Goal: Contribute content: Contribute content

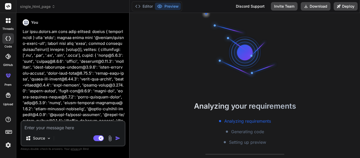
scroll to position [4357, 0]
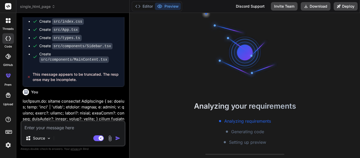
click at [6, 28] on label "threads" at bounding box center [7, 29] width 11 height 4
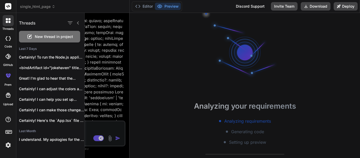
scroll to position [9265, 0]
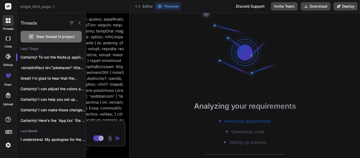
click at [48, 35] on span "New thread in project" at bounding box center [55, 36] width 38 height 5
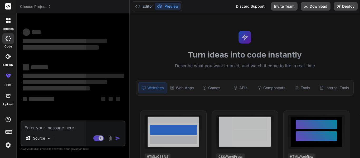
scroll to position [42, 0]
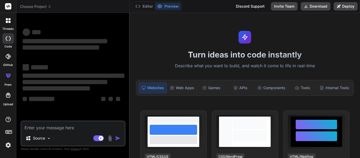
click at [68, 127] on textarea at bounding box center [72, 125] width 103 height 9
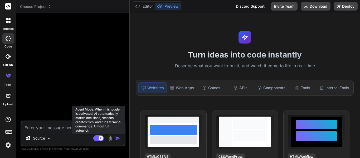
click at [100, 138] on rect at bounding box center [100, 138] width 5 height 5
type textarea "x"
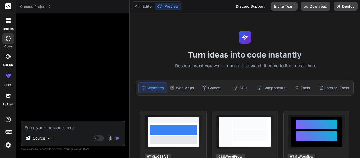
click at [51, 128] on textarea at bounding box center [72, 125] width 103 height 9
paste textarea "Platform Concept & Core Vision Name your platform Leer with a memorable, genre-…"
type textarea "Platform Concept & Core Vision Name your platform Leer with a memorable, genre-…"
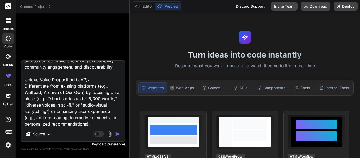
type textarea "x"
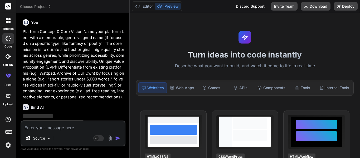
scroll to position [17, 0]
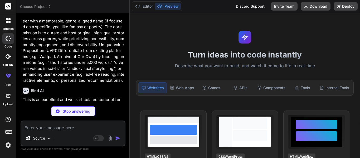
type textarea "x"
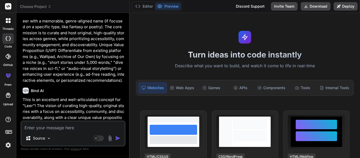
scroll to position [132, 0]
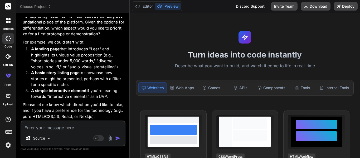
type textarea "R"
type textarea "x"
type textarea "Re"
type textarea "x"
type textarea "Rea"
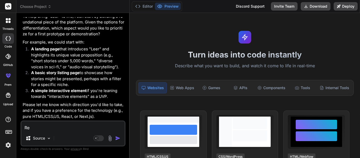
type textarea "x"
type textarea "Reac"
type textarea "x"
type textarea "React"
type textarea "x"
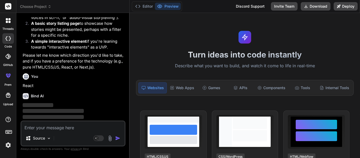
scroll to position [186, 0]
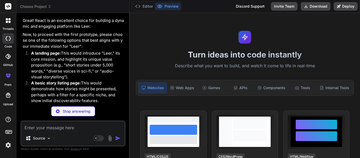
type textarea "x"
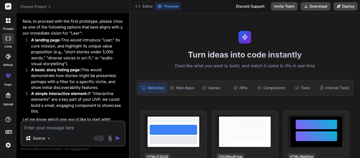
scroll to position [281, 0]
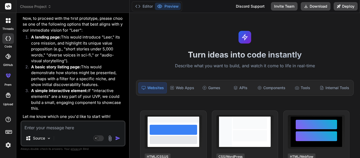
type textarea "A"
type textarea "x"
paste textarea "Platform Concept & Core Vision Name your platform Leer with a memorable, genre-…"
type textarea "Platform Concept & Core Vision Name your platform Leer with a memorable, genre-…"
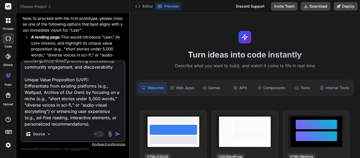
scroll to position [0, 0]
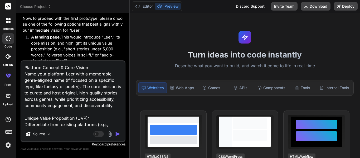
type textarea "x"
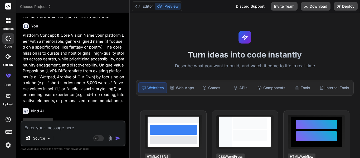
scroll to position [385, 0]
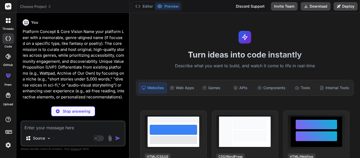
type textarea "x"
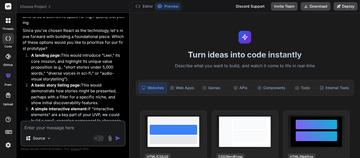
scroll to position [495, 0]
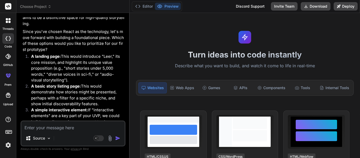
drag, startPoint x: 31, startPoint y: 56, endPoint x: 73, endPoint y: 78, distance: 47.4
click at [73, 78] on li "A landing page: This would introduce "Leer," its core mission, and highlight it…" at bounding box center [75, 68] width 97 height 30
copy li "A landing page: This would introduce "Leer," its core mission, and highlight it…"
click at [74, 106] on li "A basic story listing page: This would demonstrate how stories might be present…" at bounding box center [75, 95] width 97 height 24
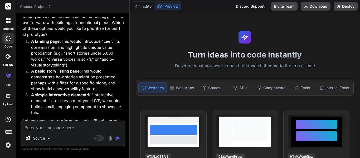
scroll to position [512, 0]
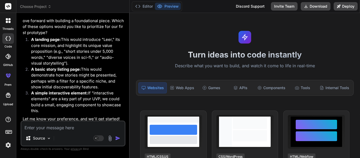
click at [75, 124] on textarea at bounding box center [72, 125] width 103 height 9
paste textarea "A landing page: This would introduce "Leer," its core mission, and highlight it…"
type textarea "A landing page: This would introduce "Leer," its core mission, and highlight it…"
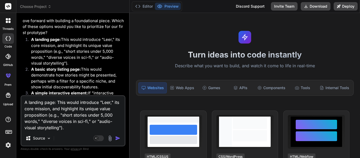
type textarea "x"
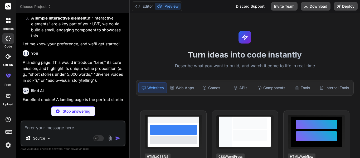
scroll to position [586, 0]
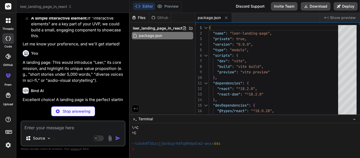
type textarea "x"
type textarea "<div id="root"></div> <script type="module" src="/src/main.jsx"></script> </bod…"
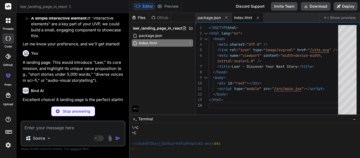
type textarea "x"
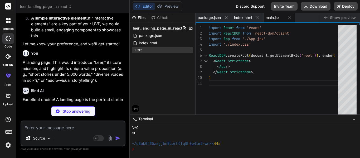
click at [158, 48] on div "src" at bounding box center [162, 50] width 61 height 6
click at [153, 49] on div "src" at bounding box center [162, 50] width 61 height 6
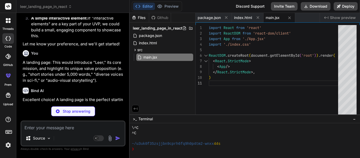
type textarea "x"
type textarea "}"
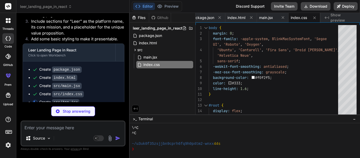
scroll to position [737, 0]
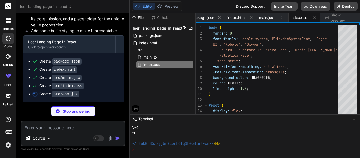
type textarea "x"
type textarea "</div> ); } export default App;"
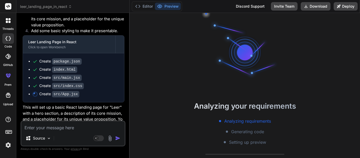
scroll to position [68, 0]
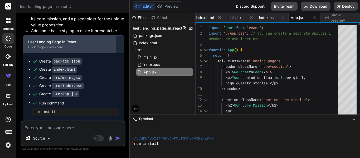
type textarea "x"
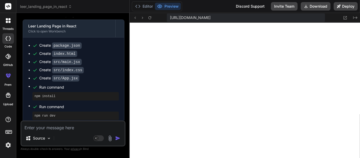
scroll to position [754, 0]
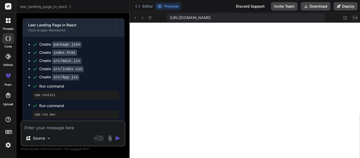
click at [355, 19] on icon "Created with Pixso." at bounding box center [355, 18] width 4 height 4
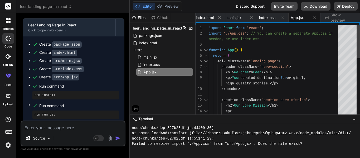
click at [236, 63] on div "import React from 'react' ; import './App.css' ; // You can create a separate A…" at bounding box center [274, 152] width 132 height 254
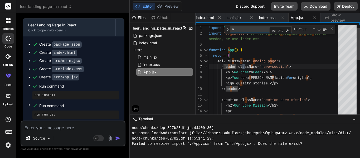
type textarea "</div> ); } export default App;"
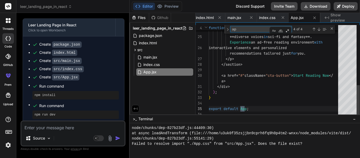
type textarea "app"
type textarea "import React from 'react'; import './App.css'; // You can create a separate App…"
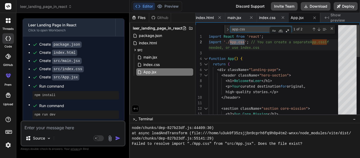
type textarea "app.css"
click at [245, 42] on div "import React from 'react' ; import './ App.css ' ; // You can create a separate…" at bounding box center [274, 156] width 132 height 263
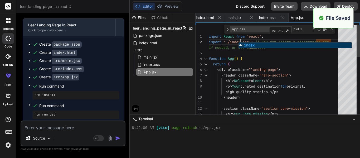
scroll to position [484, 0]
type textarea "import React from 'react'; import './index.css'; // You can create a separate A…"
click at [356, 17] on div "Created with Pixso. Show preview" at bounding box center [339, 17] width 39 height 9
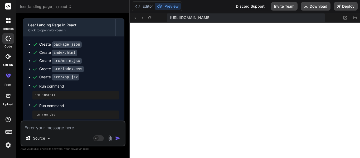
click at [52, 128] on textarea at bounding box center [72, 125] width 103 height 9
paste textarea "Loremipsu dol sita cons ad elit seddo eiusmodt incididu utlaboree doloremag ali…"
type textarea "Loremipsu dol sita cons ad elit seddo eiusmodt incididu utlaboree doloremag ali…"
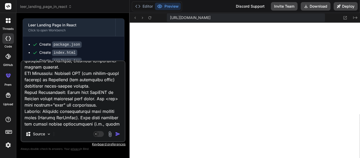
type textarea "x"
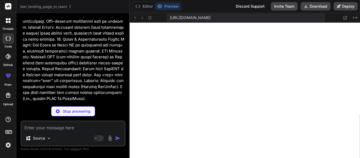
scroll to position [1882, 0]
type textarea "x"
type textarea "} }"
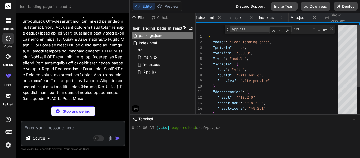
scroll to position [0, 0]
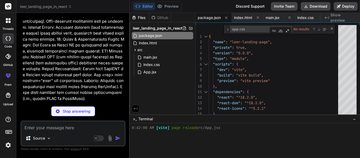
type textarea "x"
type textarea "+Display:wght@700&family=Roboto:wght@300;400;500&display=swap" rel="stylesheet"…"
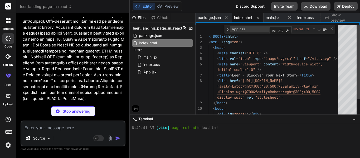
scroll to position [495, 0]
type textarea "x"
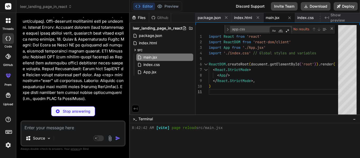
type textarea "x"
type textarea "button { cursor: pointer; border: none; background: none; padding: 0; font-fami…"
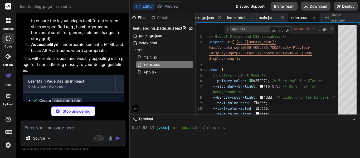
scroll to position [2203, 0]
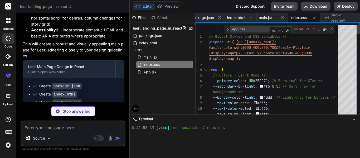
type textarea "x"
type textarea "font-size: 1.3rem; } }"
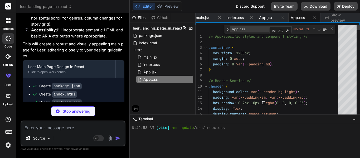
type textarea "x"
type textarea "</ul> </div> </div> )} </header> ); }; export default Header;"
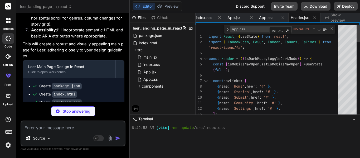
type textarea "x"
type textarea "Now</a> <p className="cta-subtext">New? Create a free account to save favorites…"
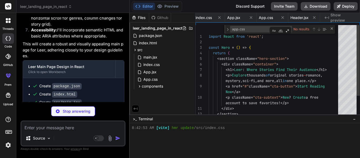
scroll to position [0, 133]
type textarea "x"
type textarea "</a> ))} </div> </div> </section> ); }; export default GenreNavigation;"
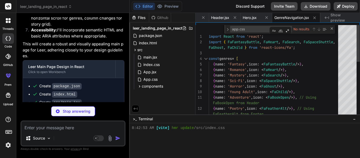
scroll to position [2241, 0]
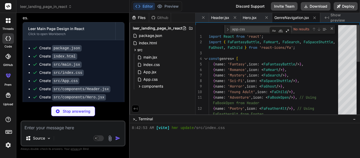
type textarea "x"
type textarea "export default StoryCard;"
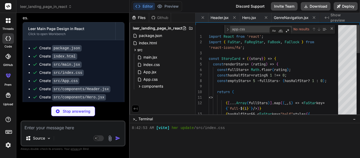
scroll to position [0, 218]
type textarea "x"
type textarea "))} </div> </div> </section> ); }; export default FeaturedStoriesGrid;"
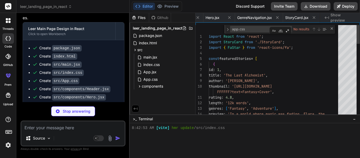
scroll to position [0, 271]
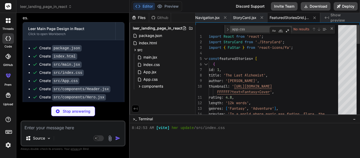
type textarea "x"
type textarea "</button> ))} </div> </div> </section> ); }; export default SearchAndFiltersBar;"
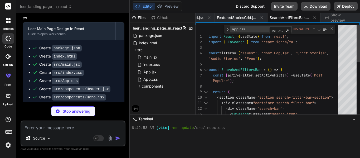
type textarea "x"
type textarea "export default Footer;"
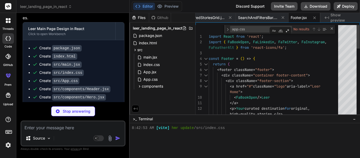
type textarea "x"
type textarea "} export default App;"
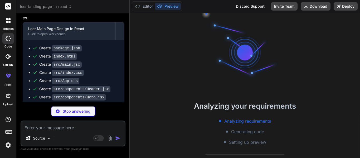
scroll to position [516, 0]
type textarea "x"
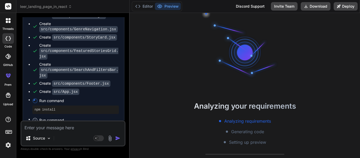
scroll to position [2322, 0]
